Goal: Obtain resource: Download file/media

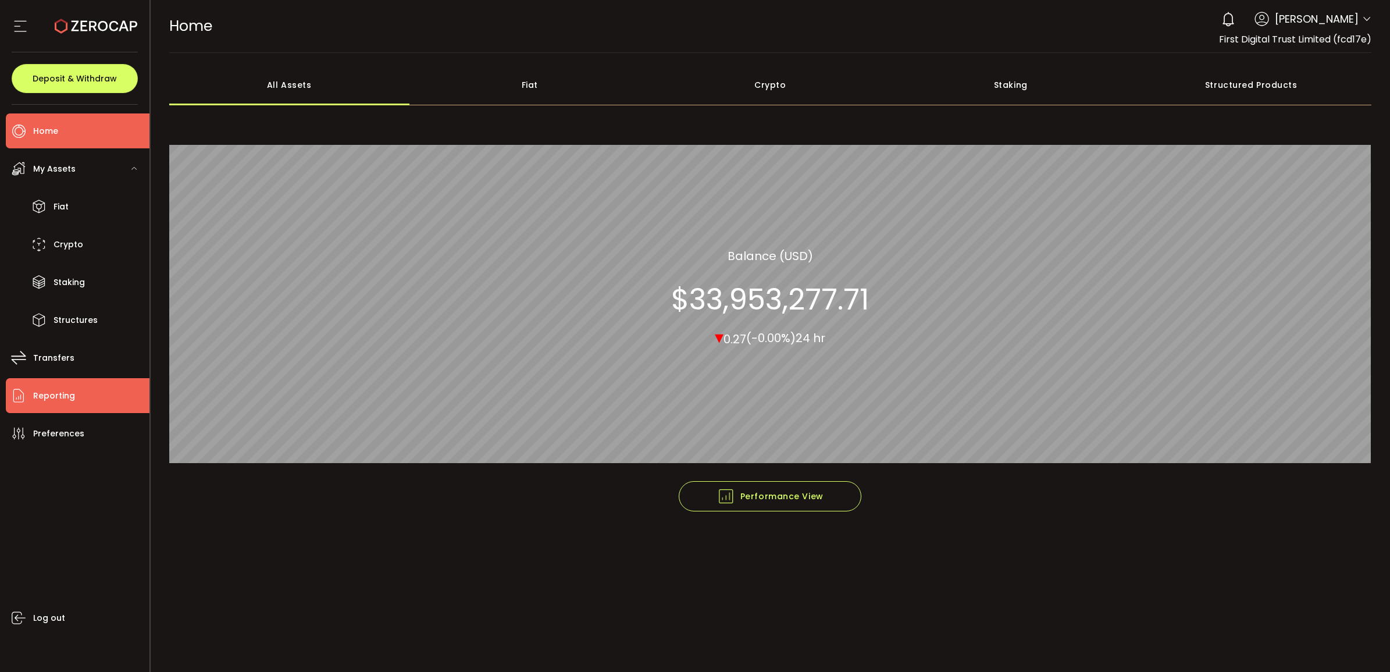
click at [68, 397] on span "Reporting" at bounding box center [54, 395] width 42 height 17
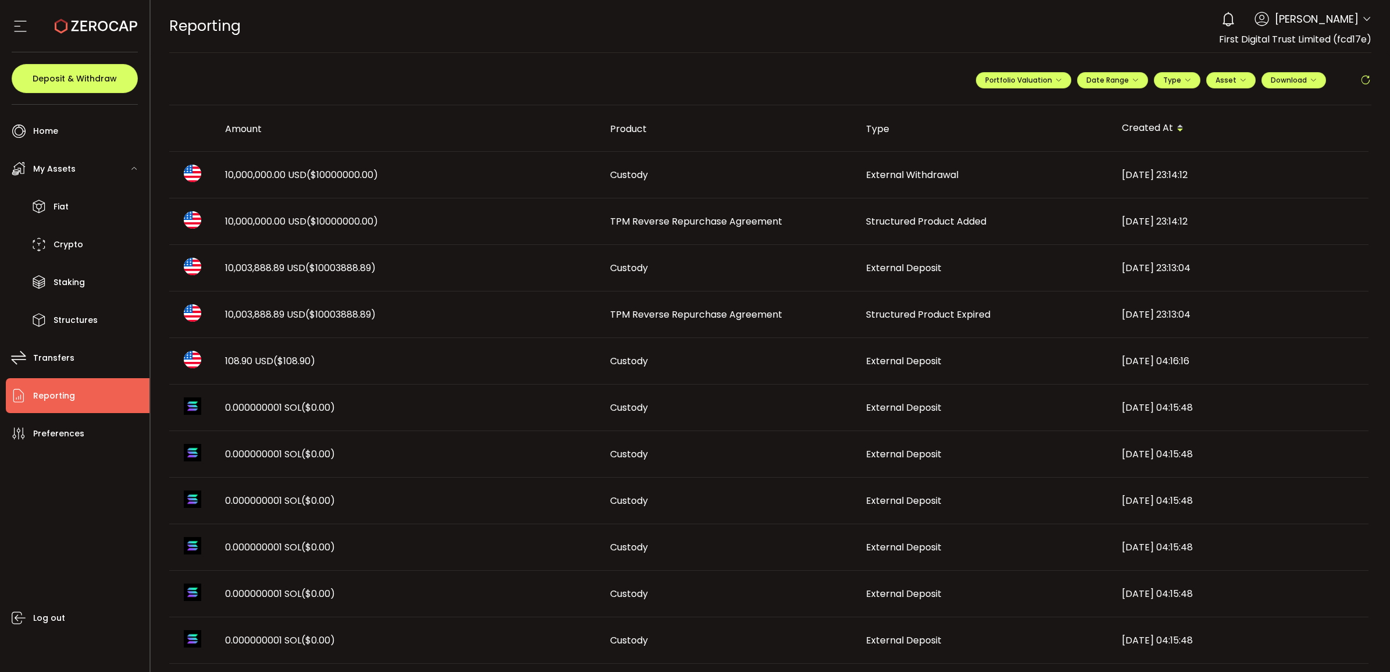
click at [711, 313] on span "TPM Reverse Repurchase Agreement" at bounding box center [696, 314] width 172 height 13
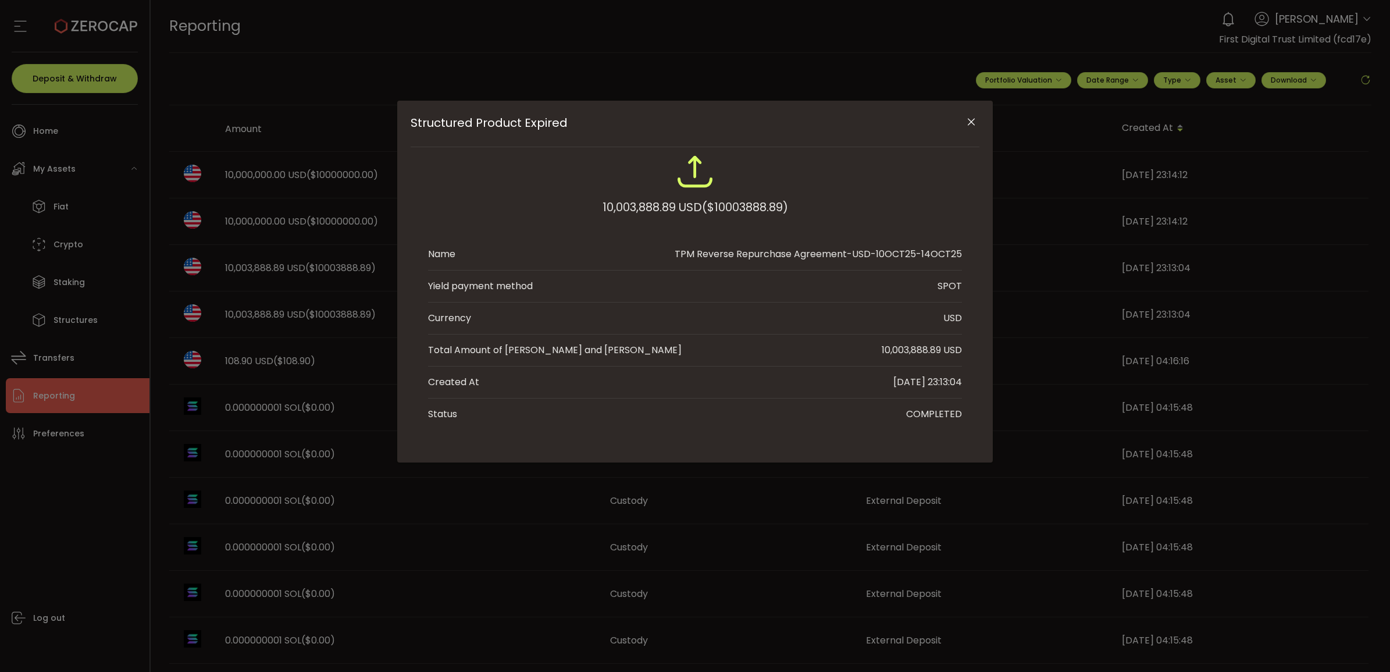
drag, startPoint x: 901, startPoint y: 351, endPoint x: 940, endPoint y: 355, distance: 38.6
click at [940, 355] on div "10,003,888.89 USD" at bounding box center [921, 350] width 80 height 14
copy div "3,888.89"
click at [974, 116] on icon "Close" at bounding box center [971, 122] width 12 height 12
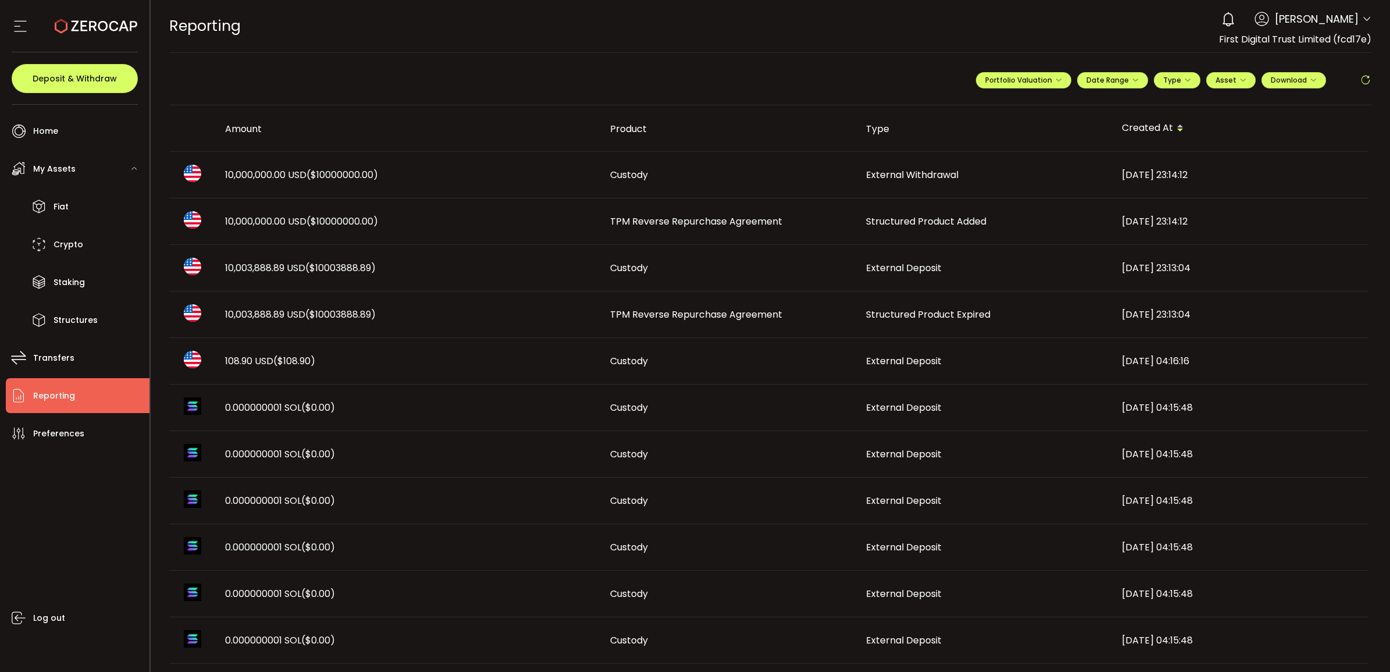
click at [637, 212] on td "TPM Reverse Repurchase Agreement" at bounding box center [729, 221] width 256 height 47
click at [635, 219] on span "TPM Reverse Repurchase Agreement" at bounding box center [696, 221] width 172 height 13
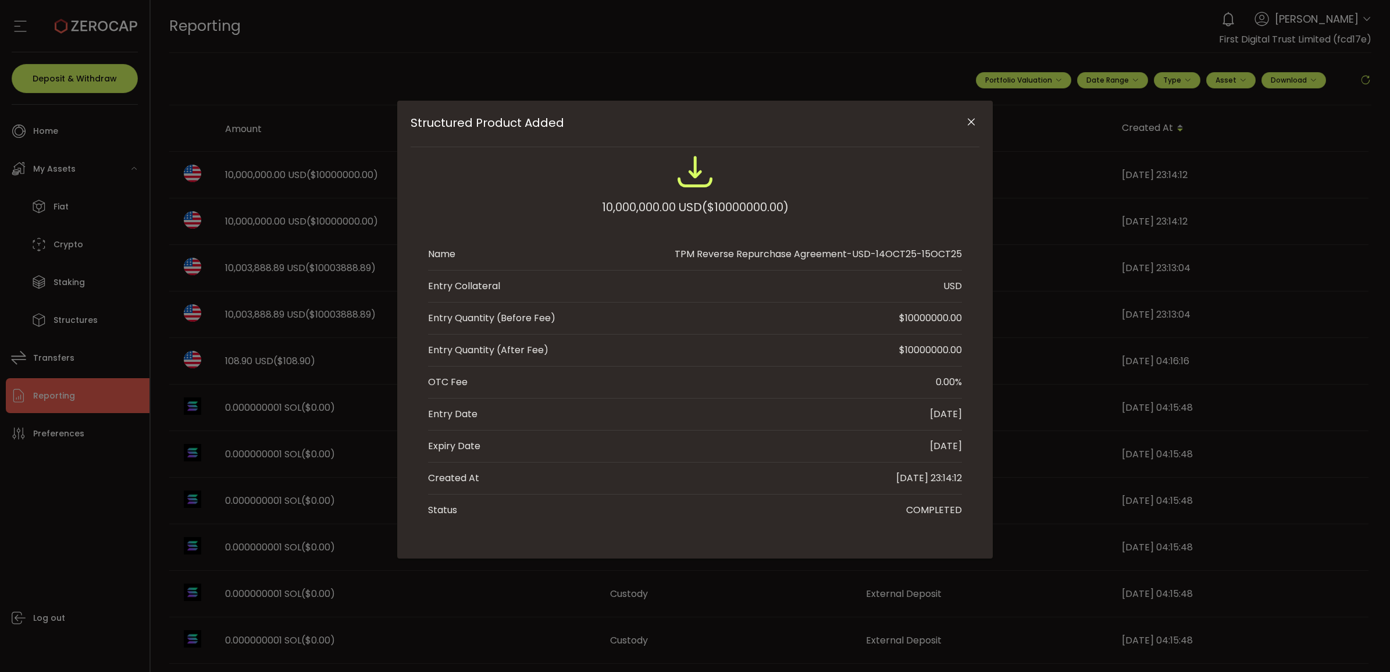
drag, startPoint x: 237, startPoint y: 234, endPoint x: 219, endPoint y: 255, distance: 26.8
click at [237, 234] on div "Structured Product Added 10,000,000.00 USD ($10000000.00) Name TPM Reverse Repu…" at bounding box center [695, 336] width 1390 height 672
click at [972, 126] on icon "Close" at bounding box center [971, 122] width 12 height 12
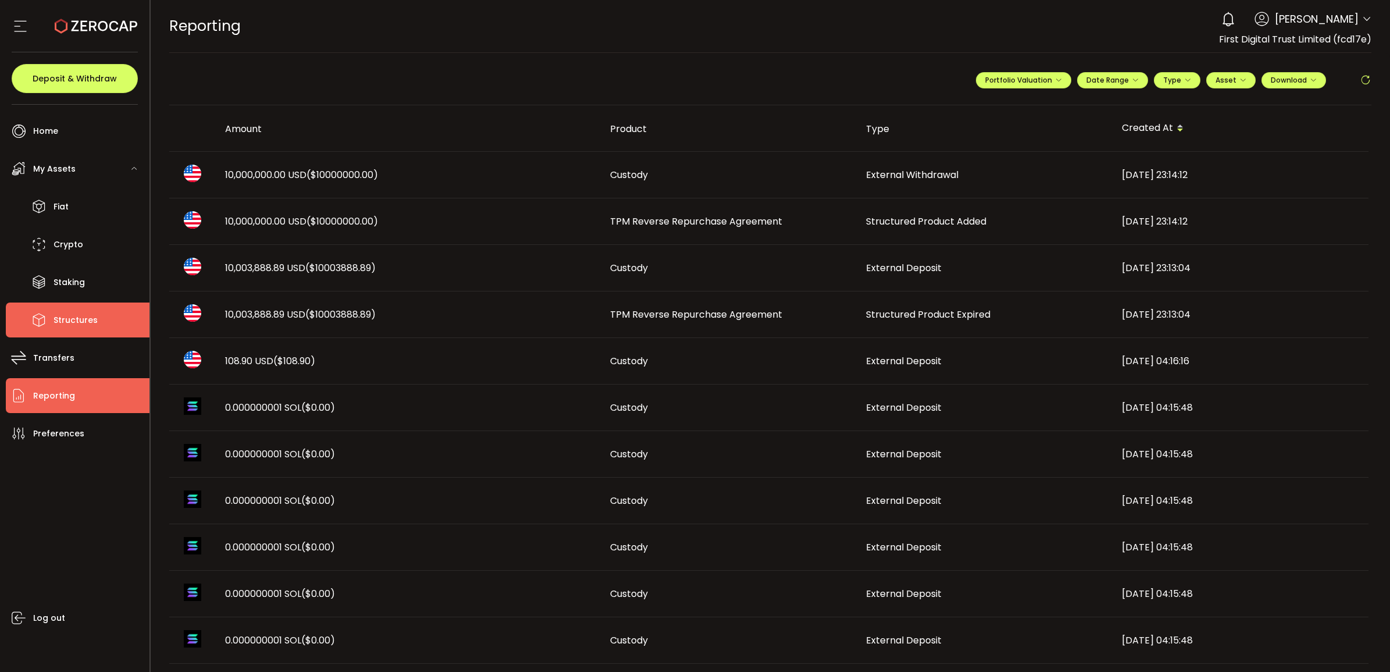
click at [74, 323] on span "Structures" at bounding box center [75, 320] width 44 height 17
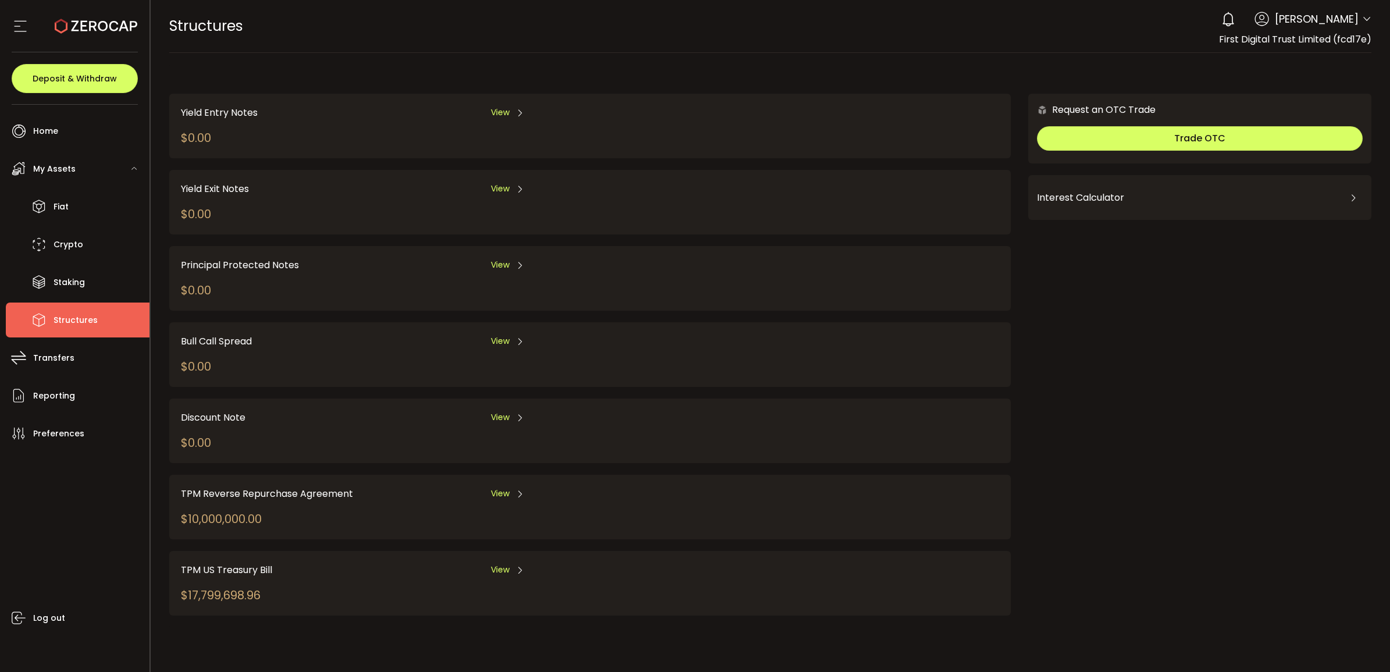
click at [510, 490] on div "View" at bounding box center [508, 493] width 34 height 15
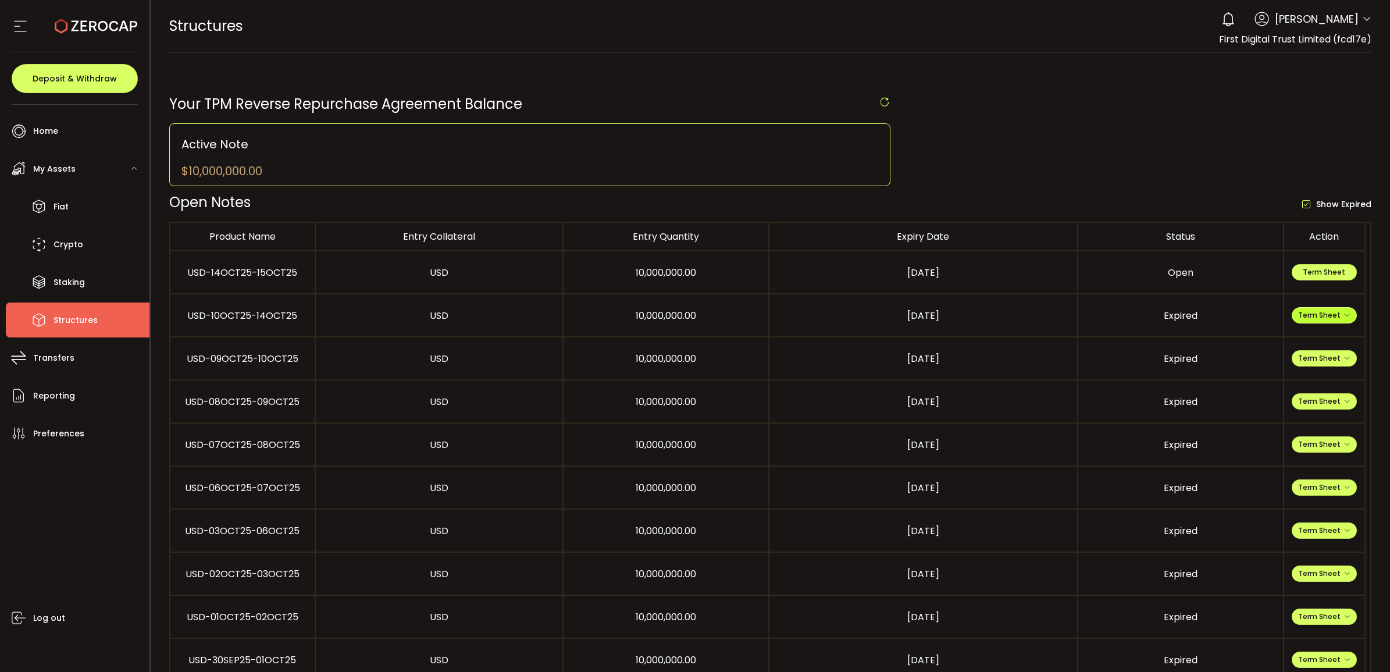
click at [1323, 316] on span "Term Sheet" at bounding box center [1324, 315] width 52 height 10
click at [1319, 379] on li "Expiry Term Sheet" at bounding box center [1323, 384] width 84 height 31
click at [1320, 277] on span "Term Sheet" at bounding box center [1323, 272] width 42 height 10
click at [1305, 274] on span "Term Sheet" at bounding box center [1323, 272] width 42 height 10
click at [83, 209] on li "Fiat" at bounding box center [78, 206] width 144 height 35
